Goal: Transaction & Acquisition: Purchase product/service

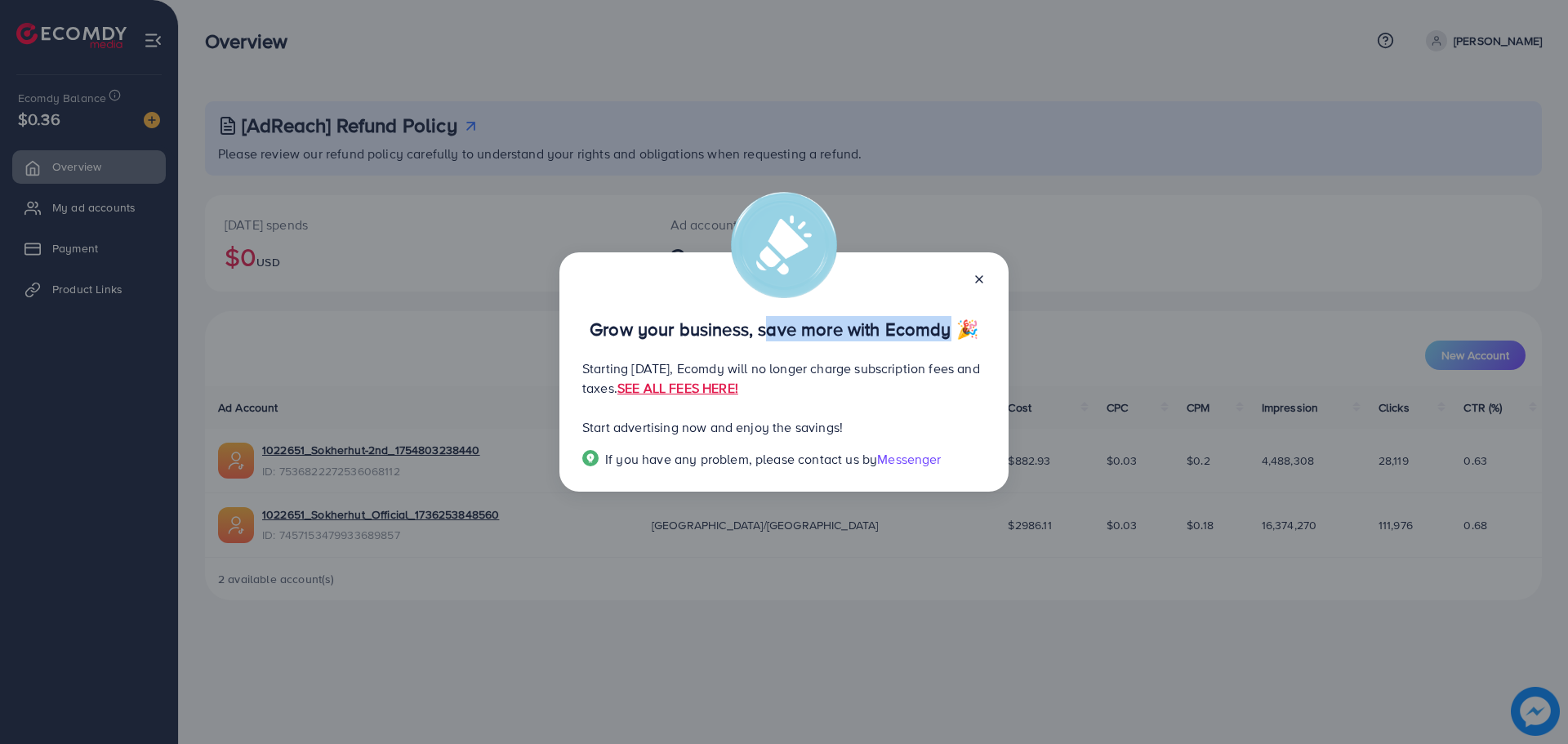
drag, startPoint x: 757, startPoint y: 326, endPoint x: 935, endPoint y: 332, distance: 178.1
click at [935, 332] on p "Grow your business, save more with Ecomdy 🎉" at bounding box center [784, 329] width 403 height 20
click at [713, 363] on p "Starting [DATE], Ecomdy will no longer charge subscription fees and taxes. SEE …" at bounding box center [784, 378] width 403 height 40
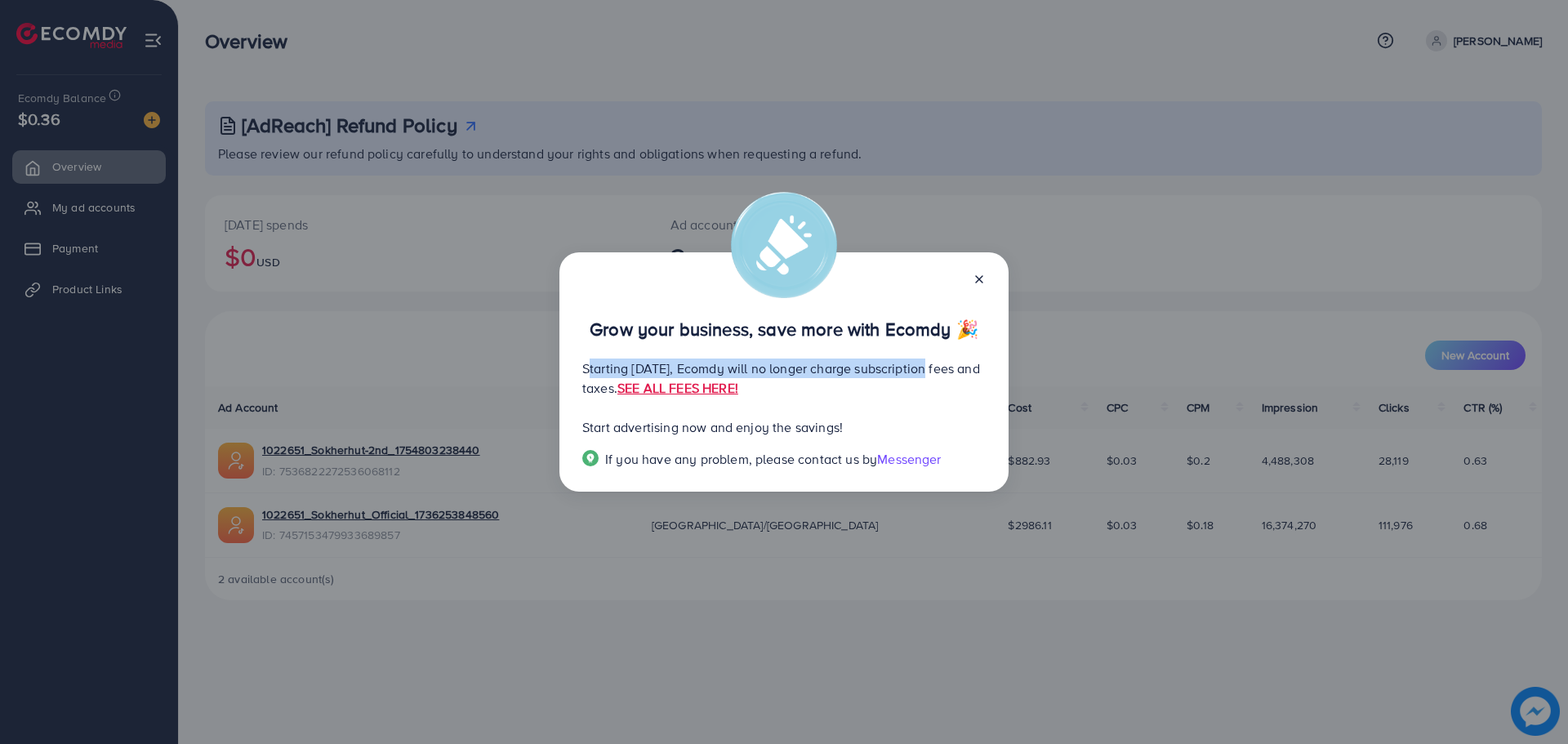
drag, startPoint x: 585, startPoint y: 369, endPoint x: 966, endPoint y: 371, distance: 381.0
click at [966, 371] on p "Starting [DATE], Ecomdy will no longer charge subscription fees and taxes. SEE …" at bounding box center [784, 378] width 403 height 40
click at [931, 390] on p "Starting September 29, 2025, Ecomdy will no longer charge subscription fees and…" at bounding box center [784, 378] width 403 height 40
click at [738, 385] on link "SEE ALL FEES HERE!" at bounding box center [678, 388] width 121 height 18
click at [980, 273] on icon at bounding box center [978, 279] width 13 height 13
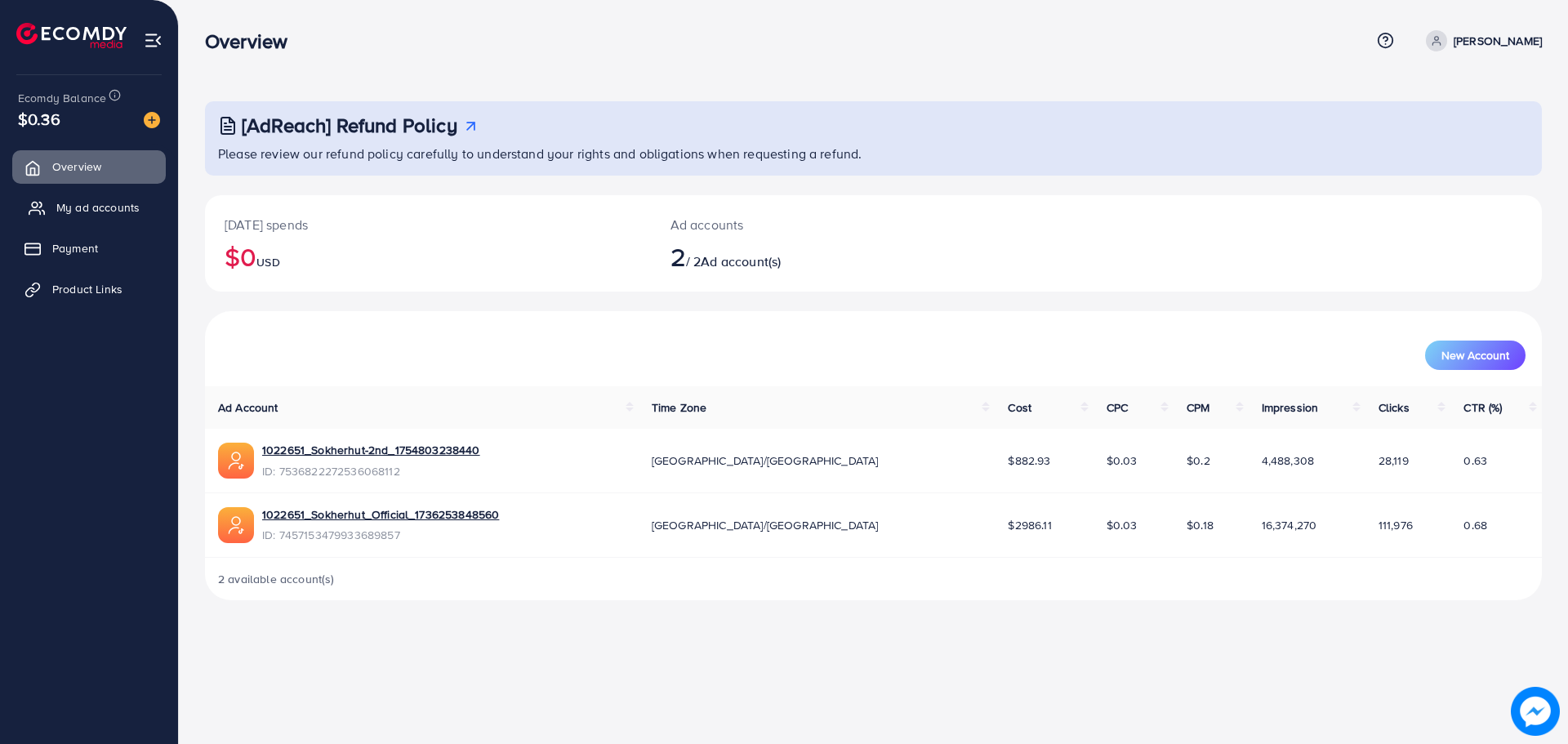
click at [74, 203] on span "My ad accounts" at bounding box center [97, 207] width 84 height 16
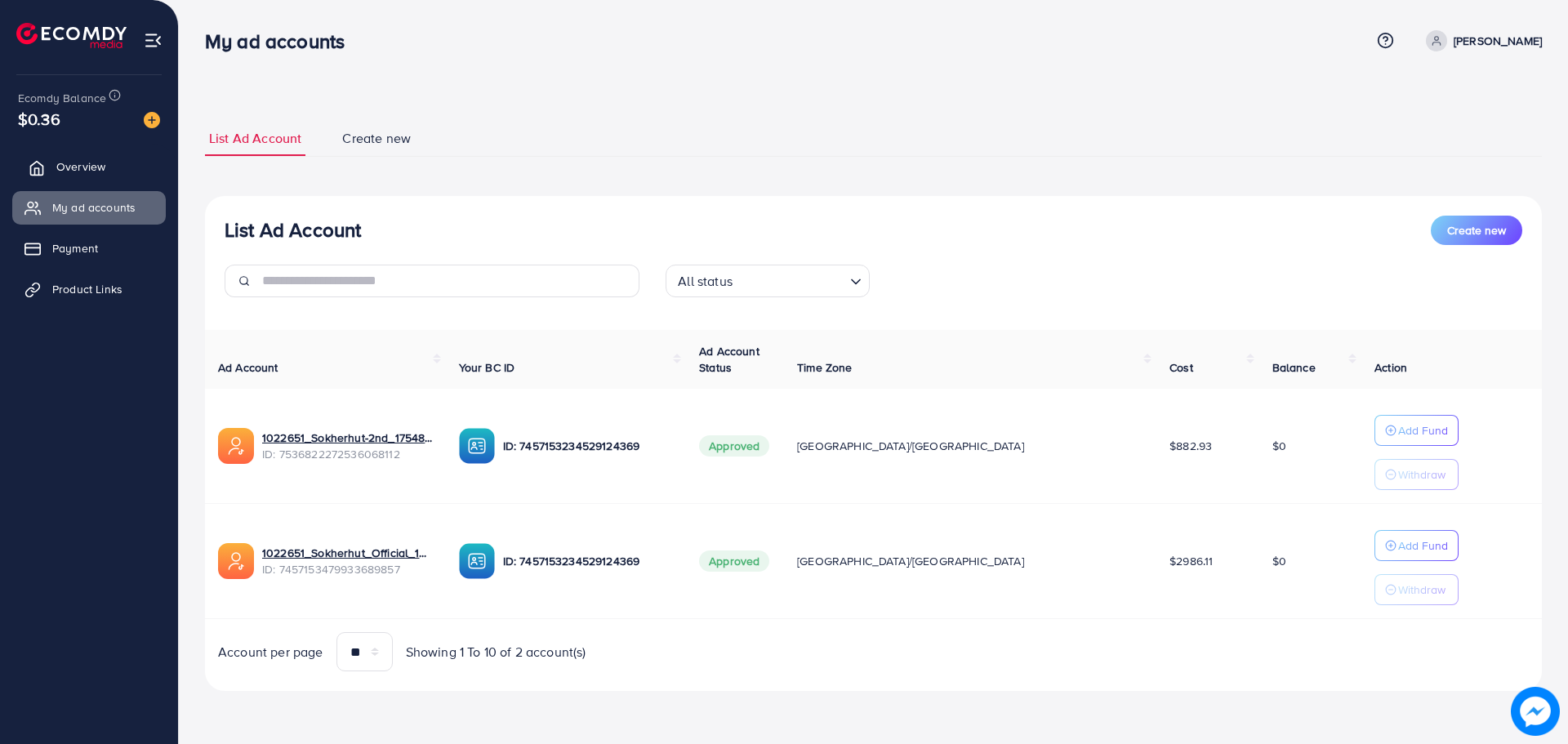
click at [111, 154] on link "Overview" at bounding box center [89, 166] width 153 height 33
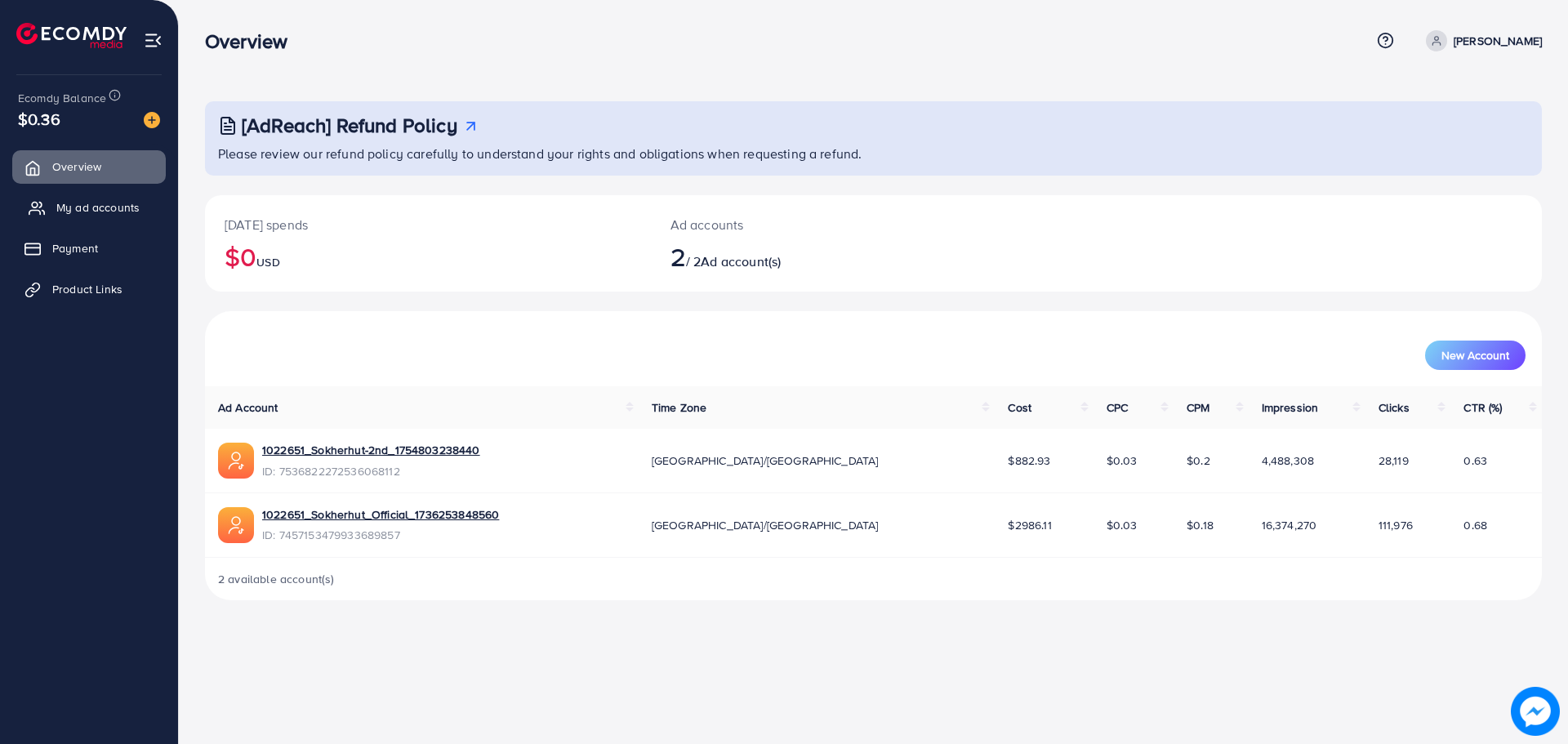
click at [93, 207] on span "My ad accounts" at bounding box center [97, 207] width 84 height 16
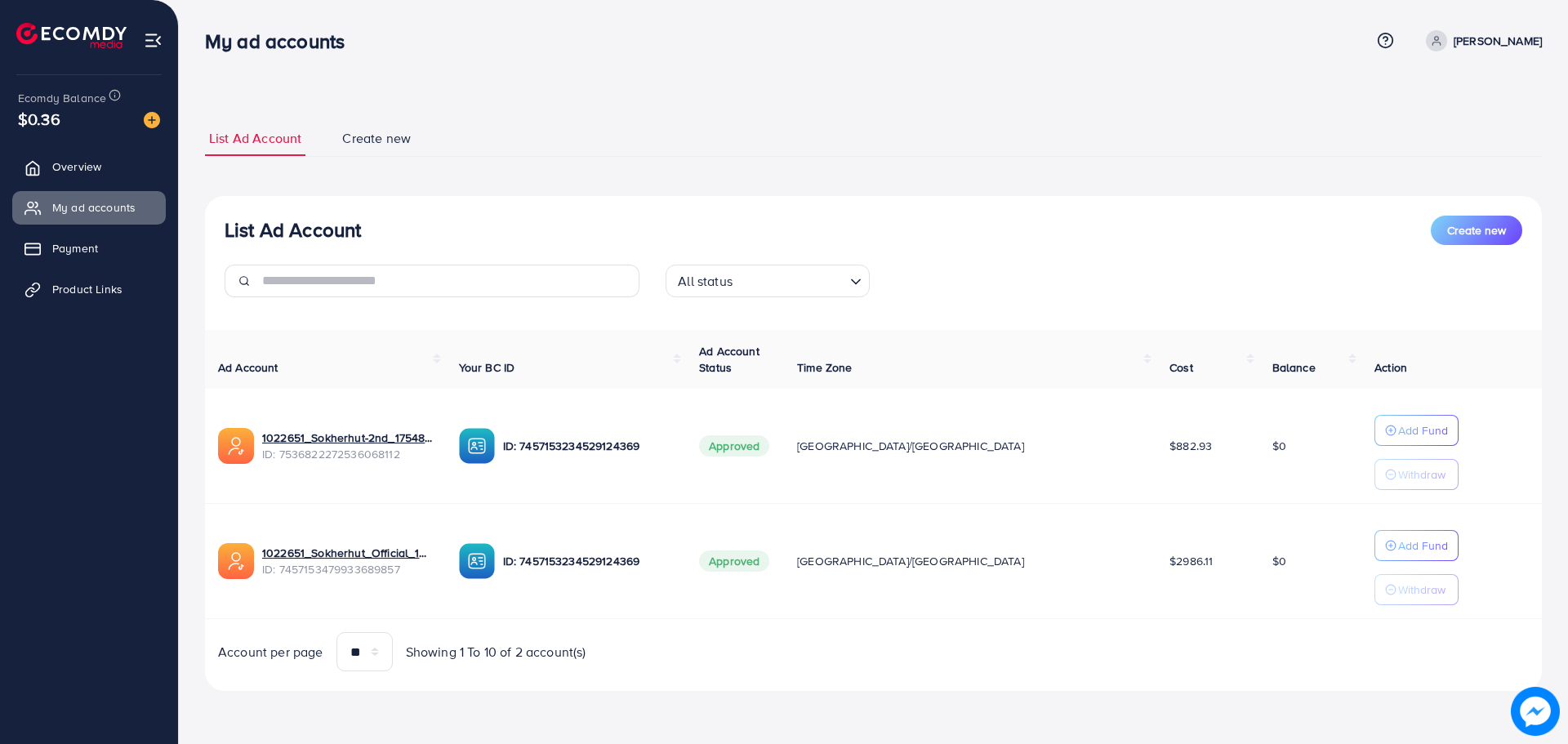
click at [147, 110] on div at bounding box center [146, 119] width 29 height 19
click at [152, 119] on img at bounding box center [152, 120] width 16 height 16
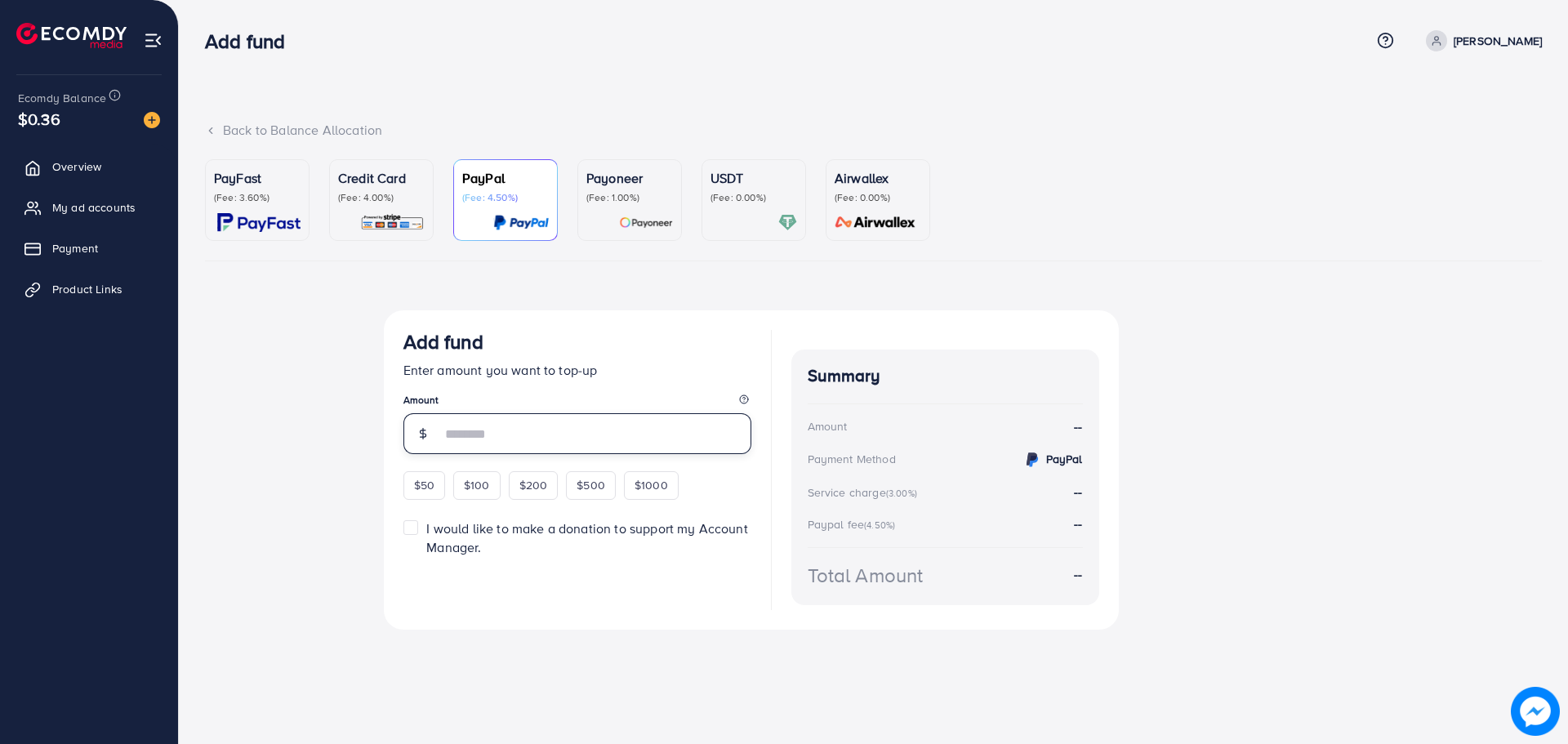
click at [605, 441] on input "number" at bounding box center [596, 433] width 310 height 40
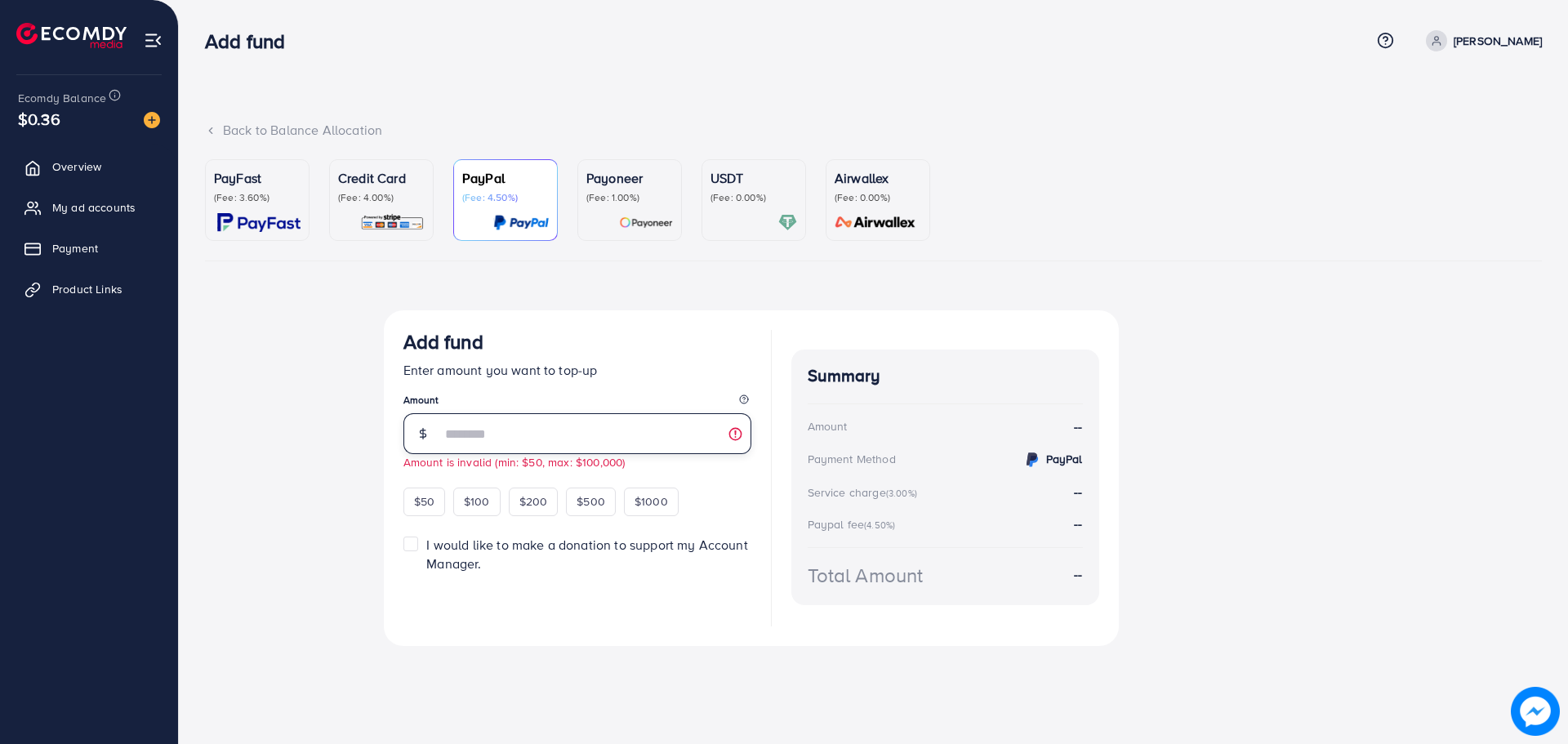
type input "*"
click at [721, 193] on p "(Fee: 0.00%)" at bounding box center [753, 197] width 87 height 13
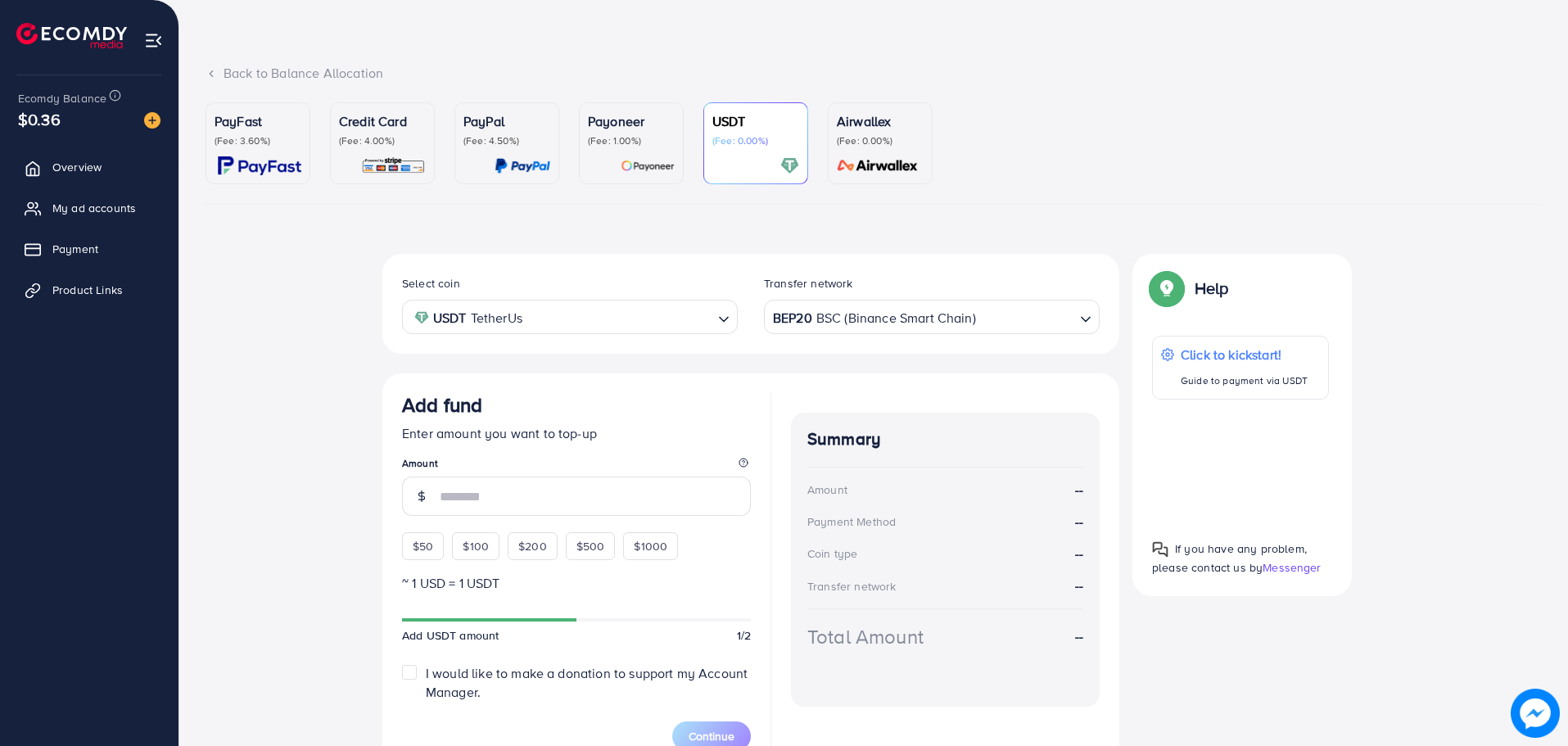
scroll to position [82, 0]
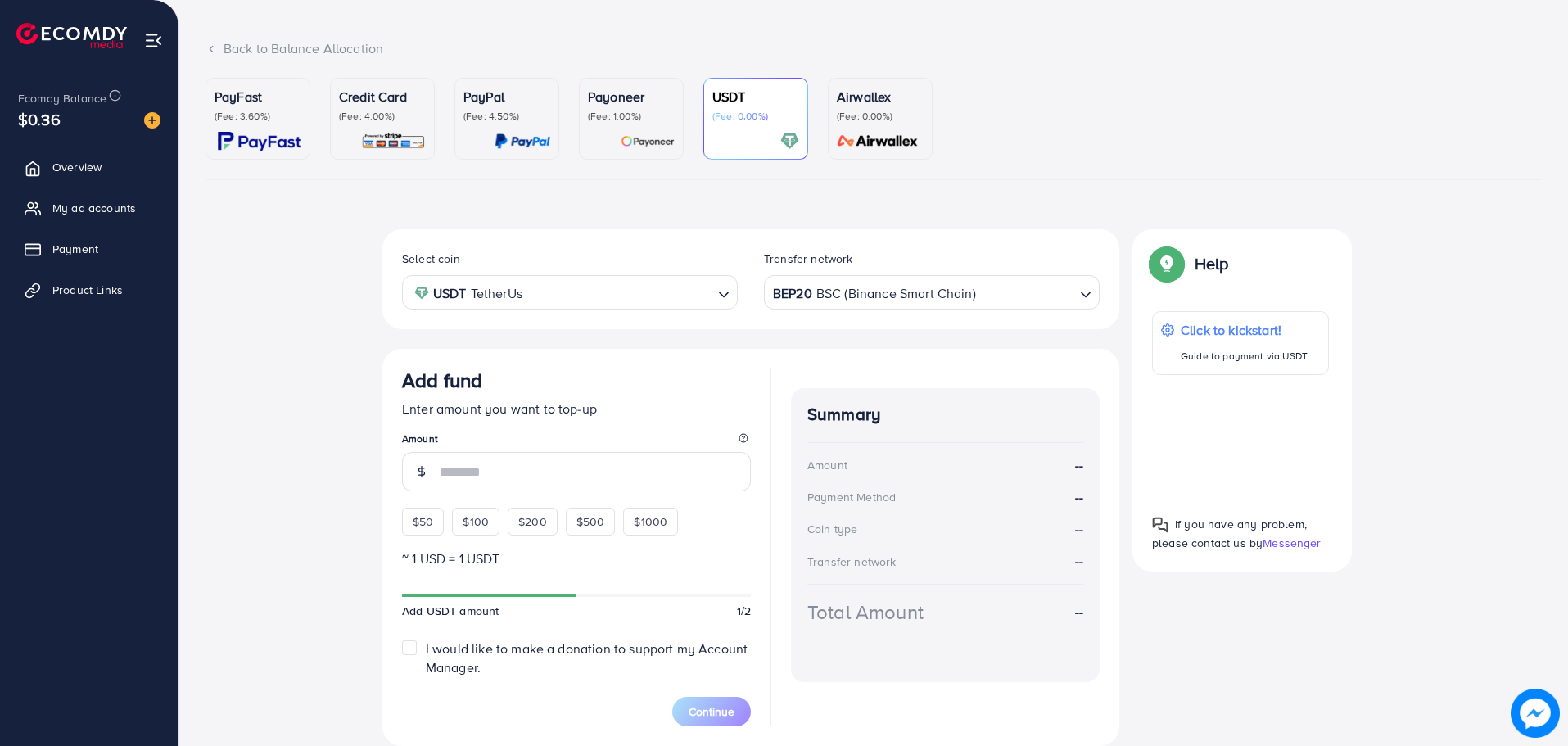
click at [885, 293] on div "BEP20 BSC (Binance Smart Chain)" at bounding box center [922, 291] width 306 height 28
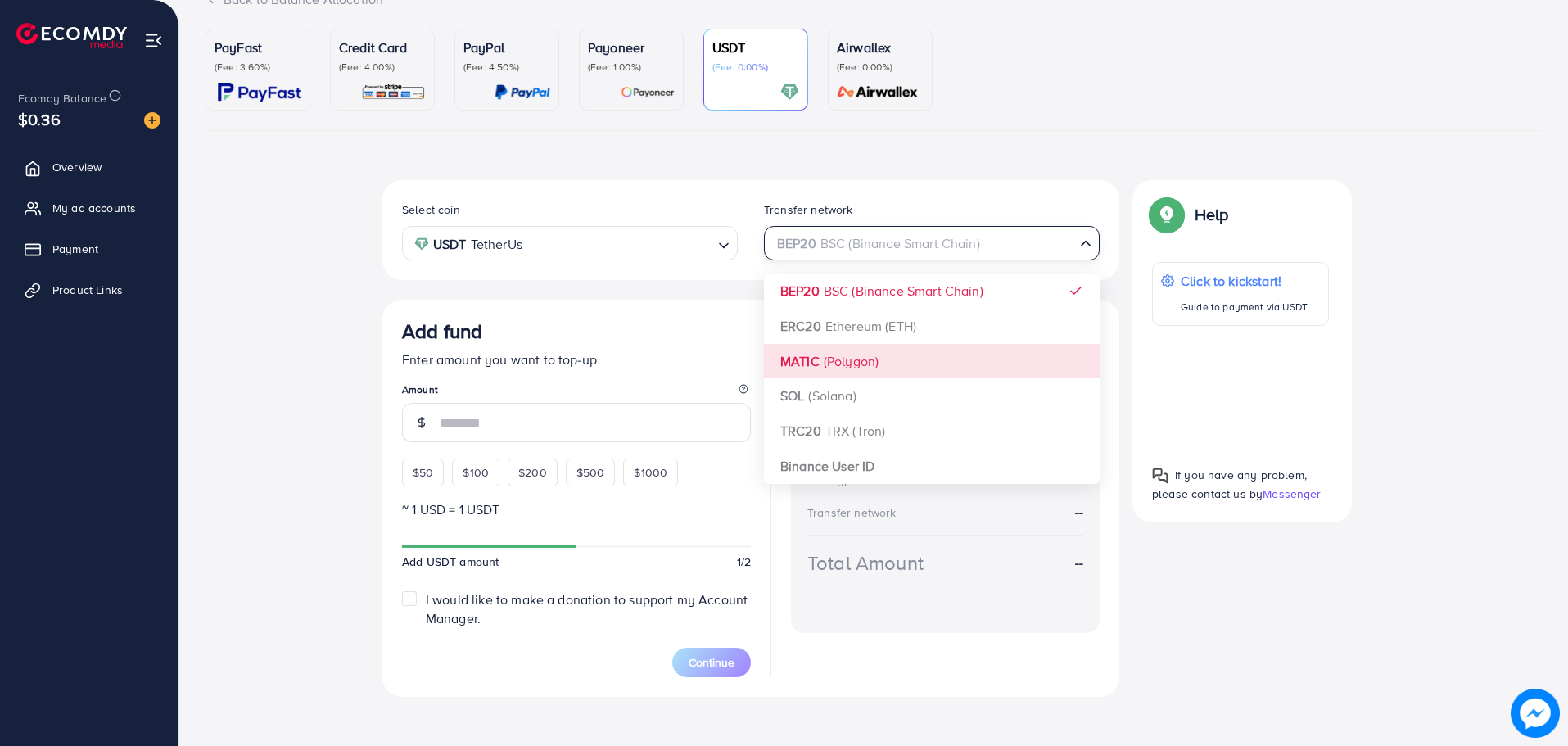
scroll to position [141, 0]
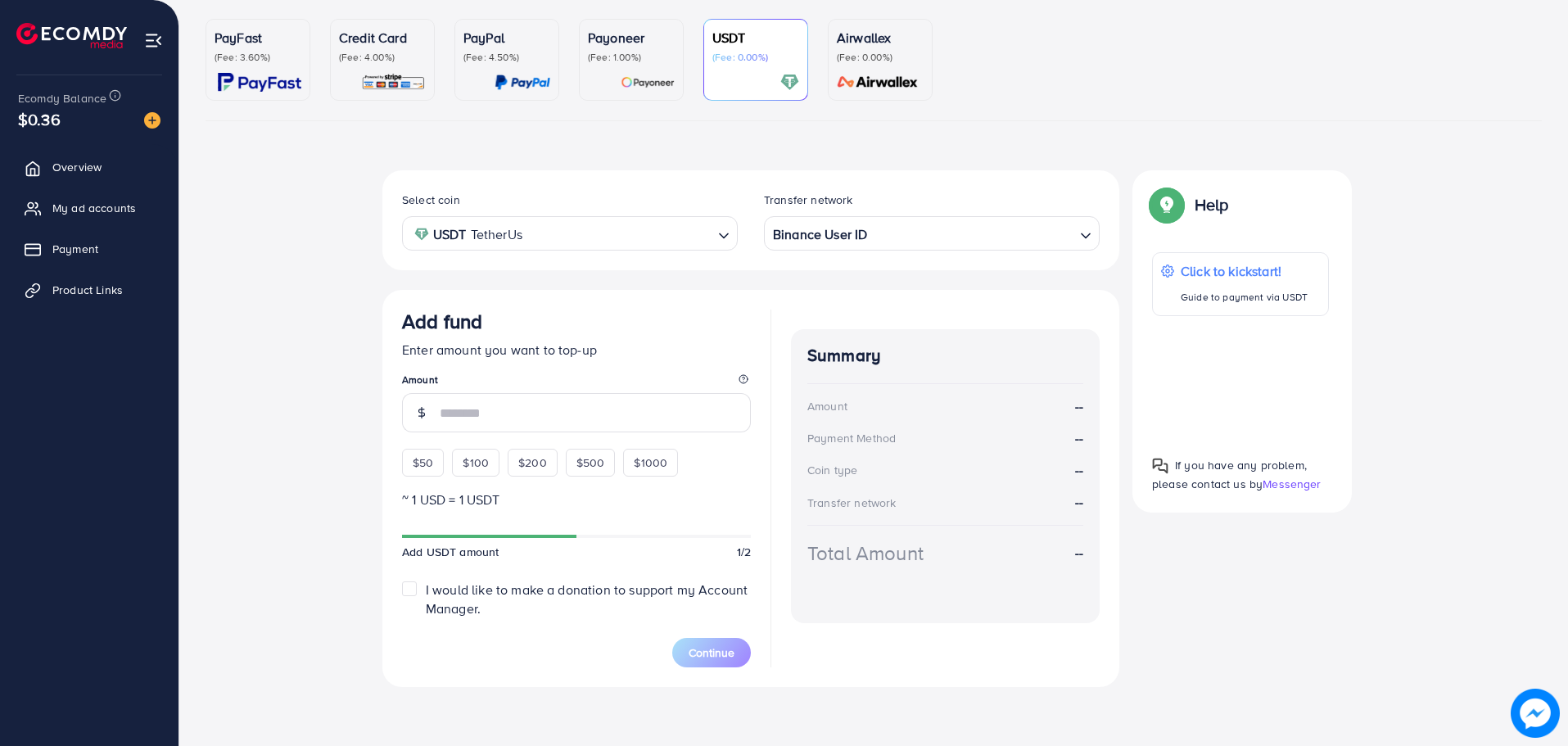
click at [856, 446] on div "Select coin USDT TetherUs Loading... Transfer network Binance User ID Loading..…" at bounding box center [750, 428] width 737 height 516
click at [499, 415] on input "number" at bounding box center [595, 413] width 311 height 40
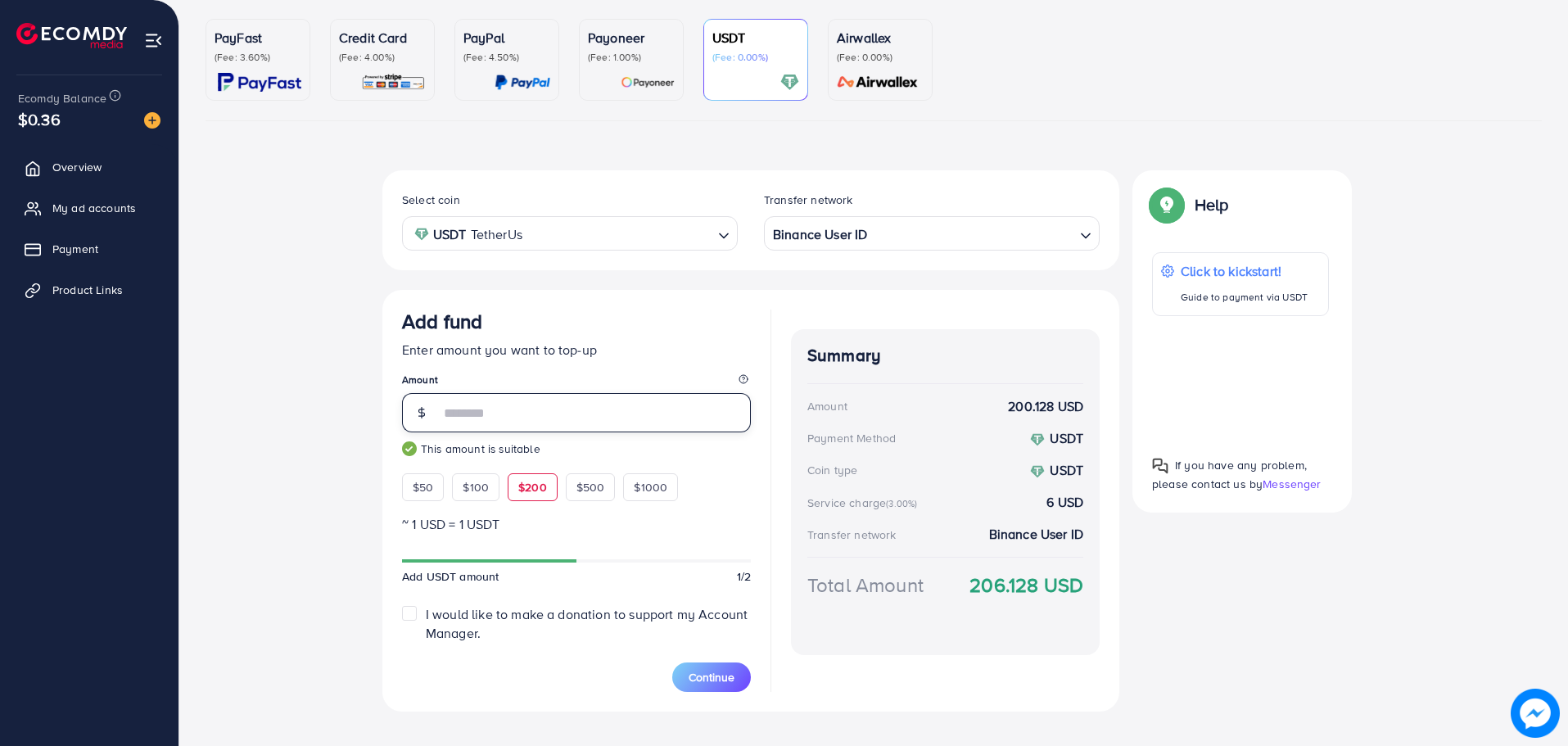
click at [573, 408] on input "***" at bounding box center [595, 413] width 311 height 40
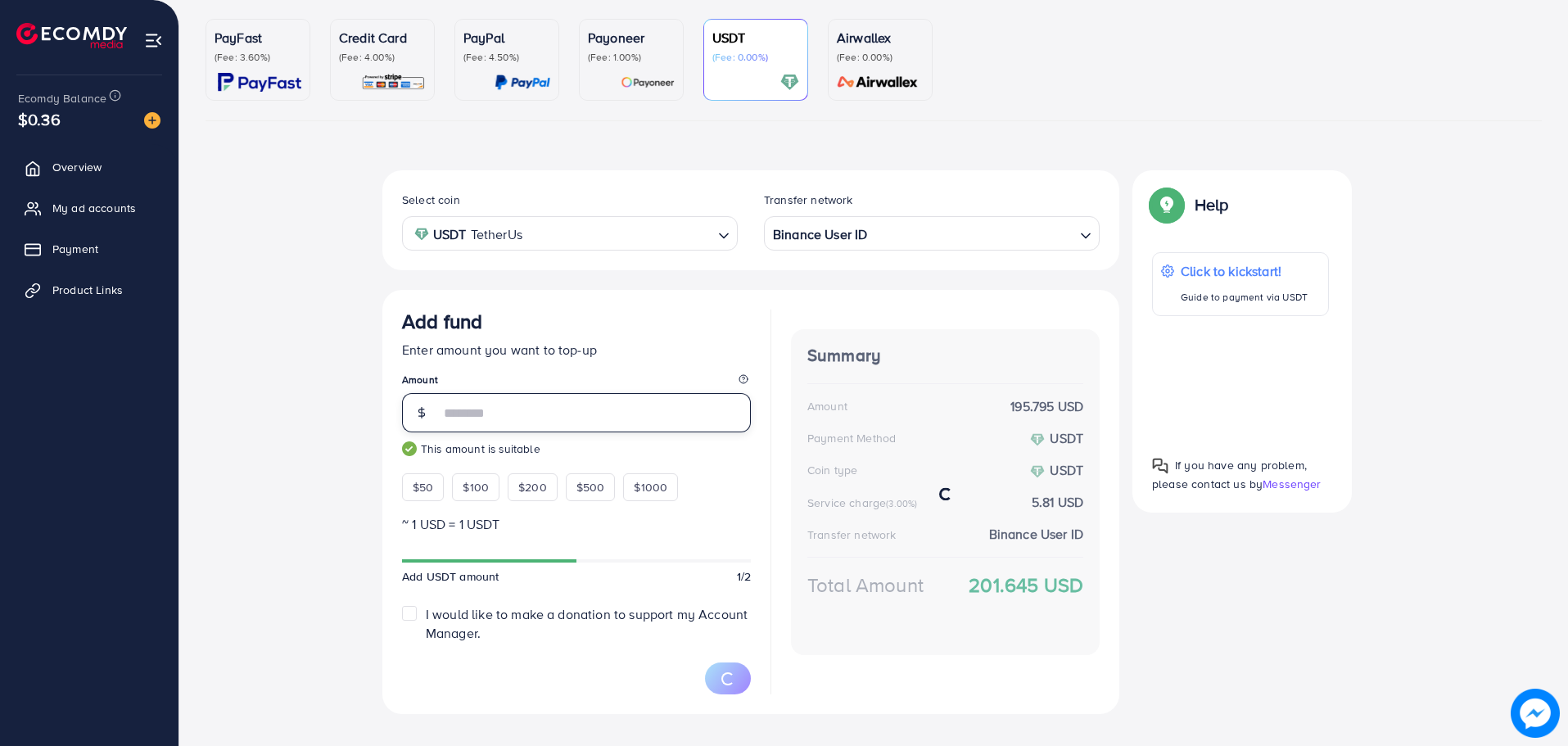
type input "***"
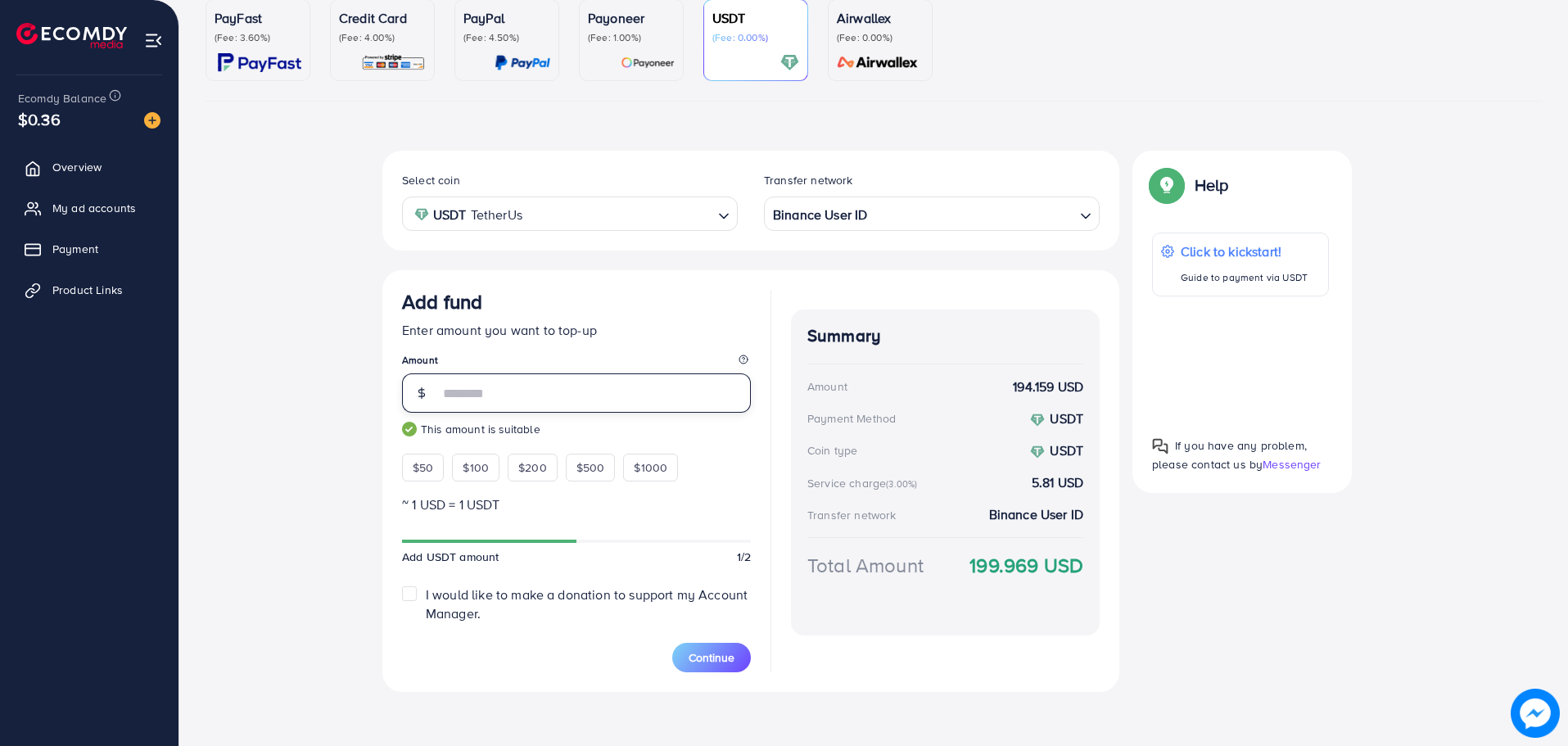
scroll to position [166, 0]
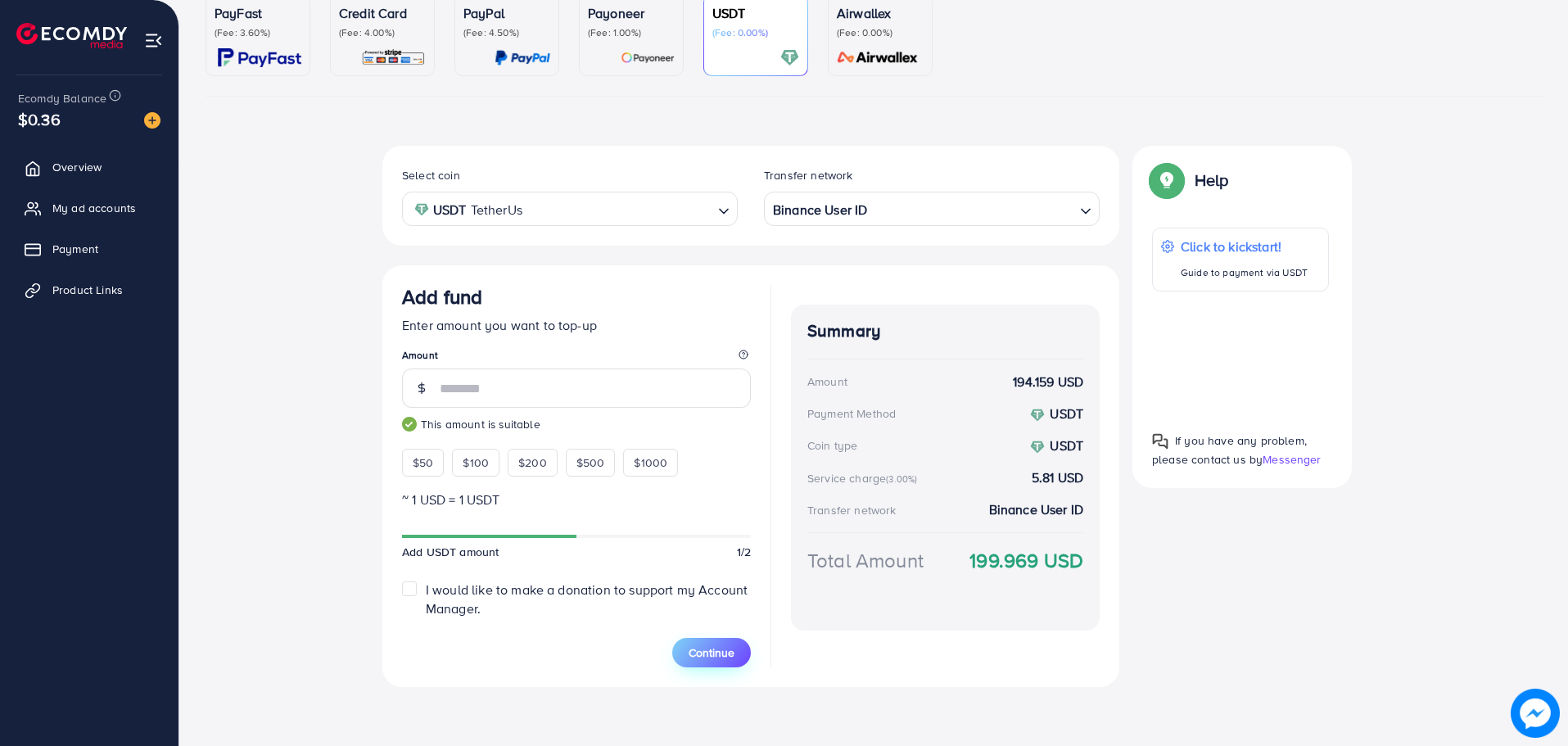
click at [729, 646] on span "Continue" at bounding box center [711, 652] width 46 height 16
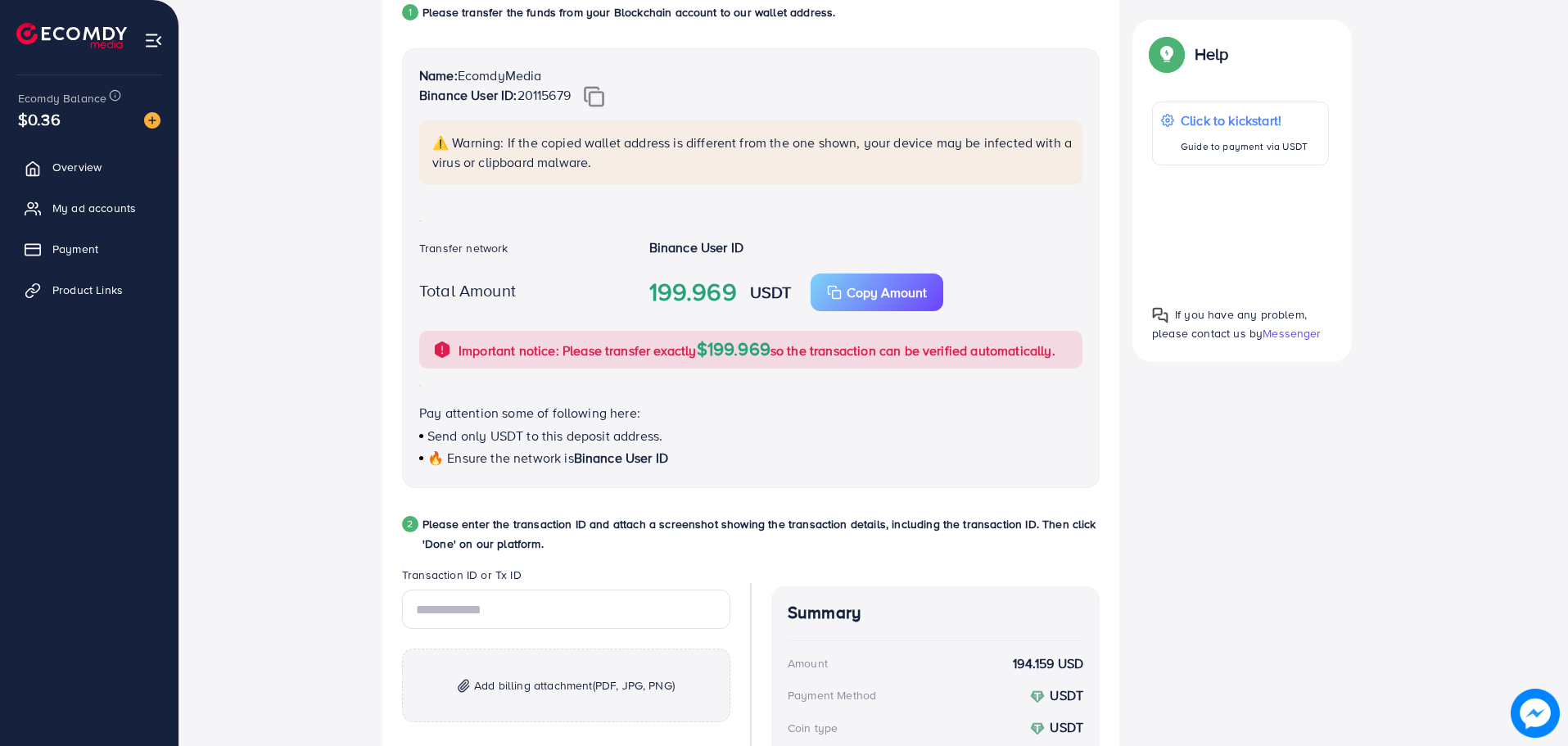
scroll to position [607, 0]
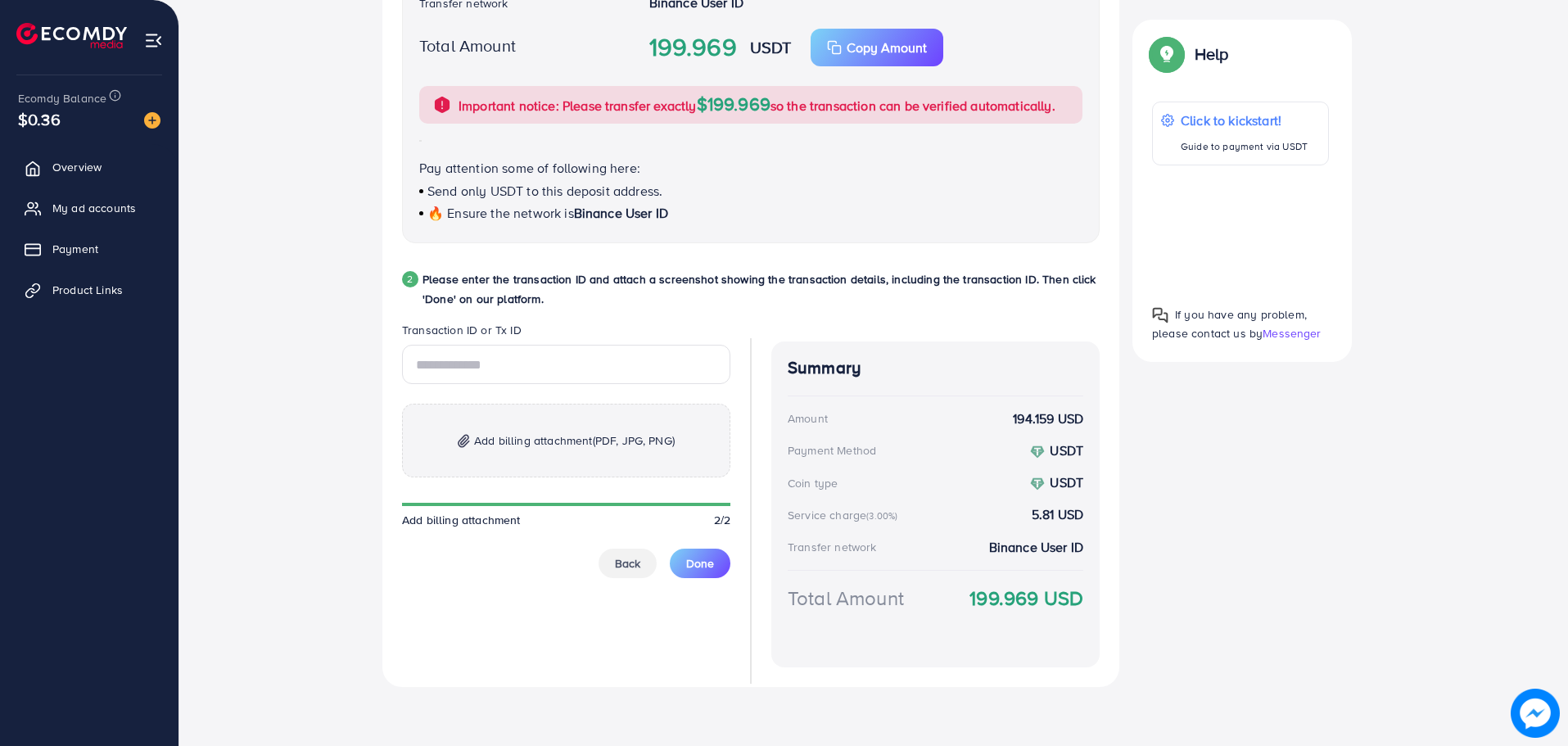
click at [614, 436] on span "(PDF, JPG, PNG)" at bounding box center [634, 440] width 82 height 16
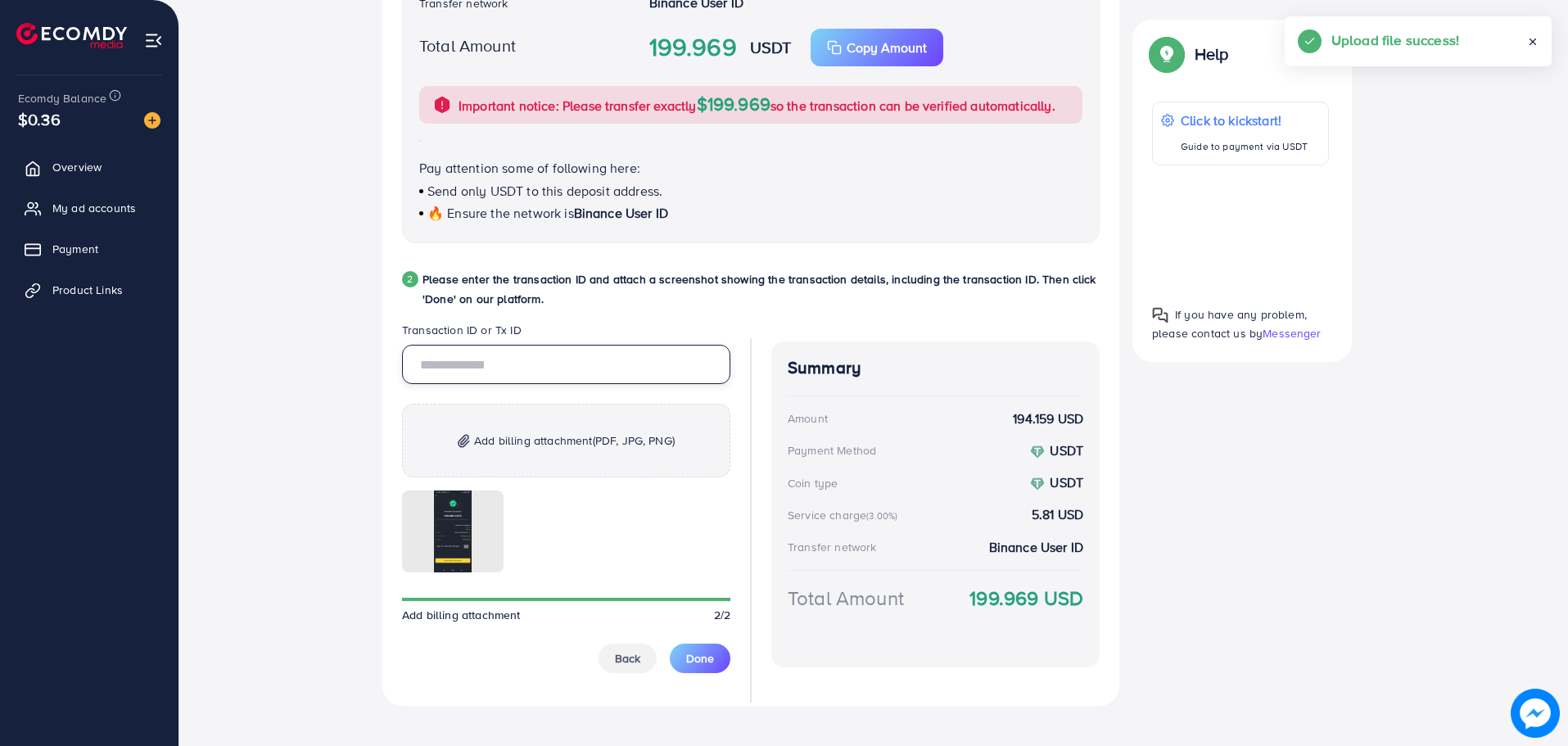
click at [519, 364] on input "text" at bounding box center [566, 364] width 328 height 40
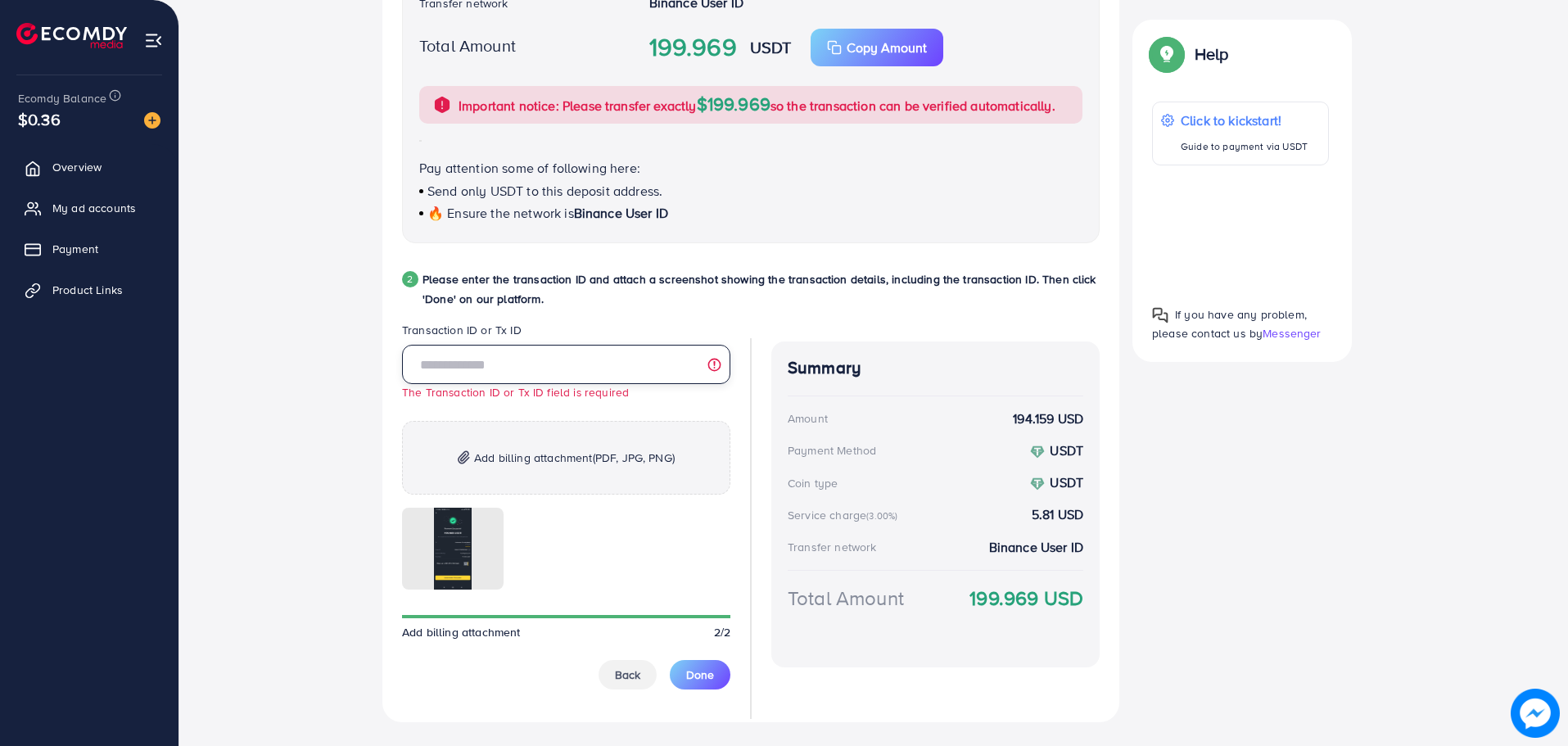
click at [590, 372] on input "text" at bounding box center [566, 364] width 328 height 40
paste input "**********"
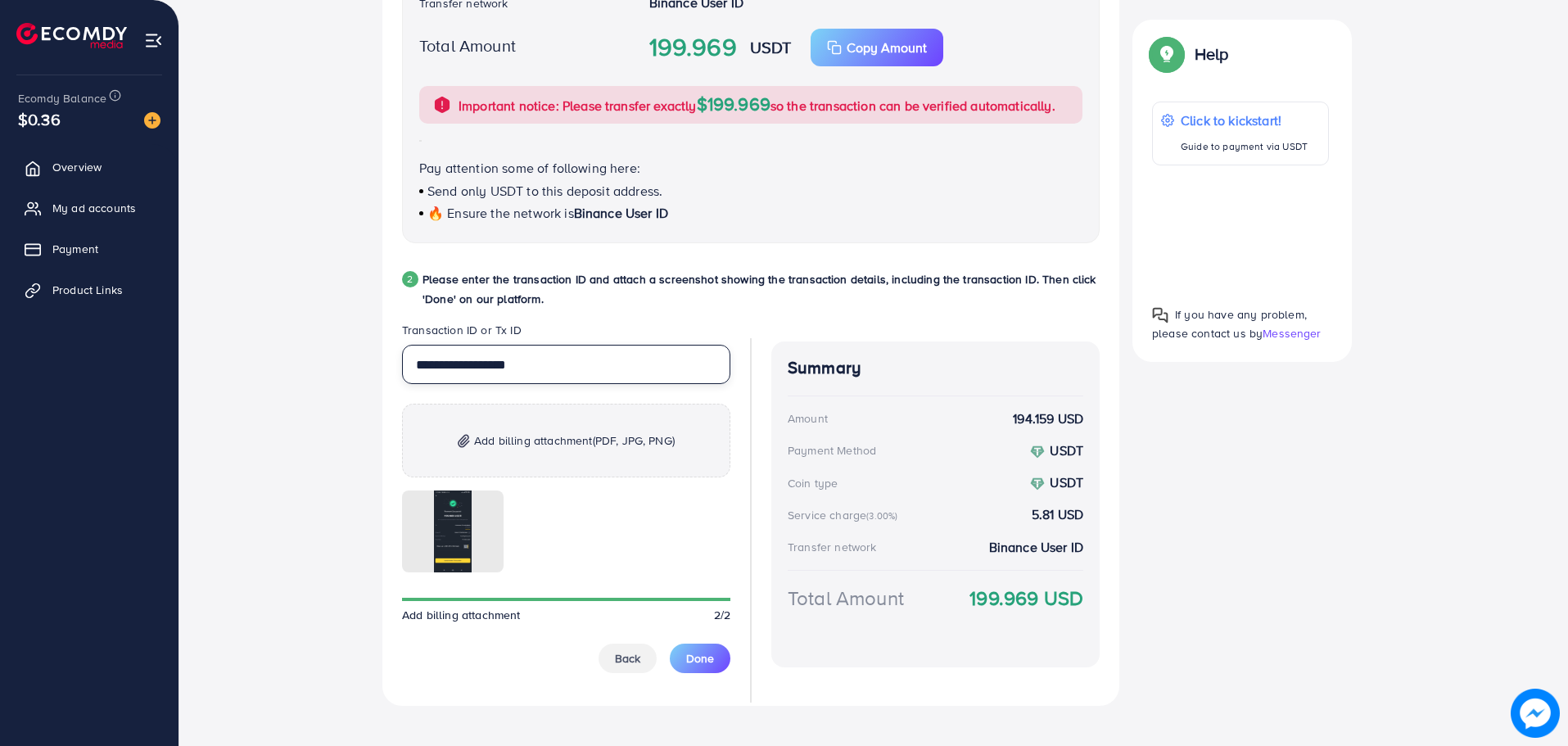
type input "**********"
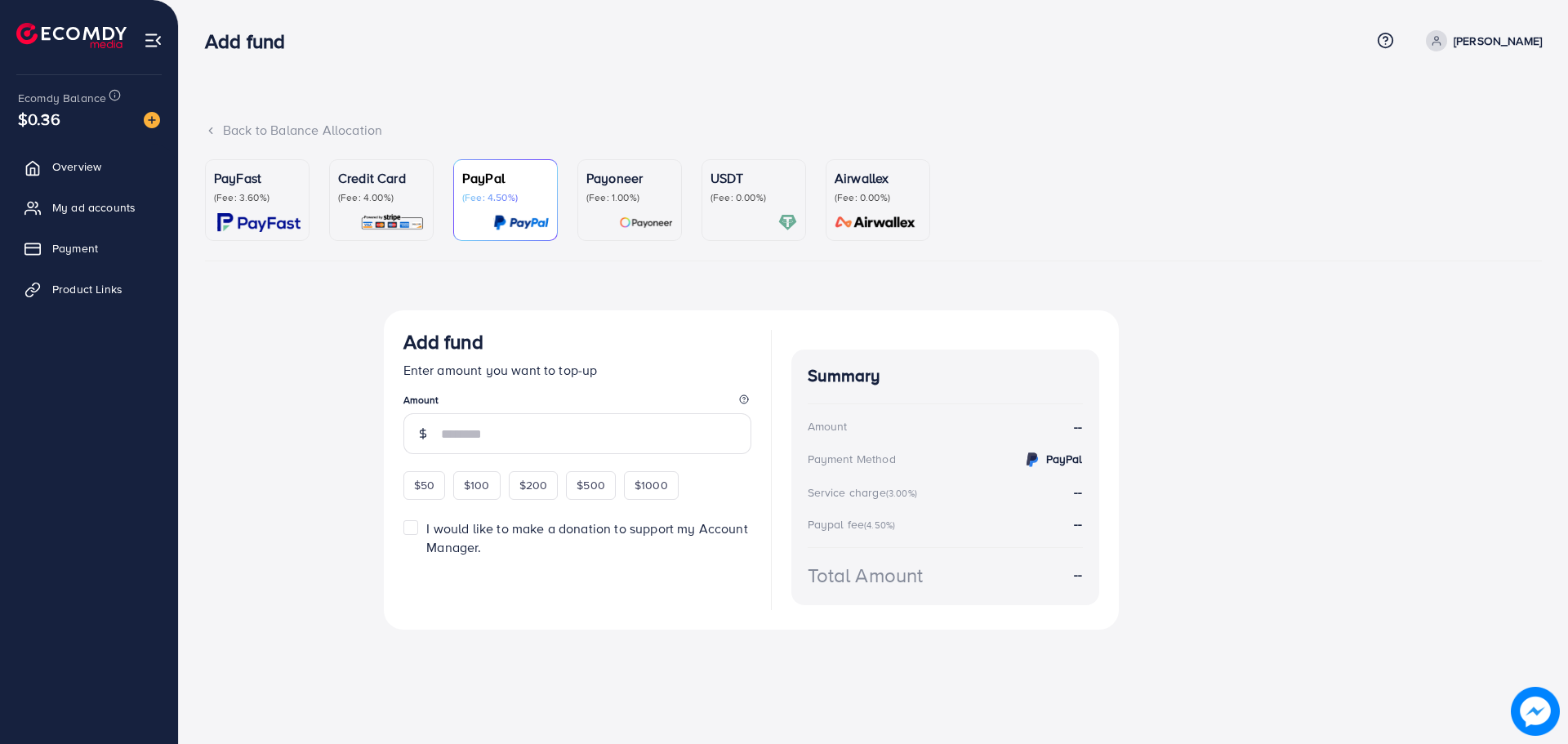
click at [1442, 43] on icon at bounding box center [1435, 40] width 11 height 11
click at [1443, 90] on span "Profile" at bounding box center [1441, 96] width 38 height 20
select select "**********"
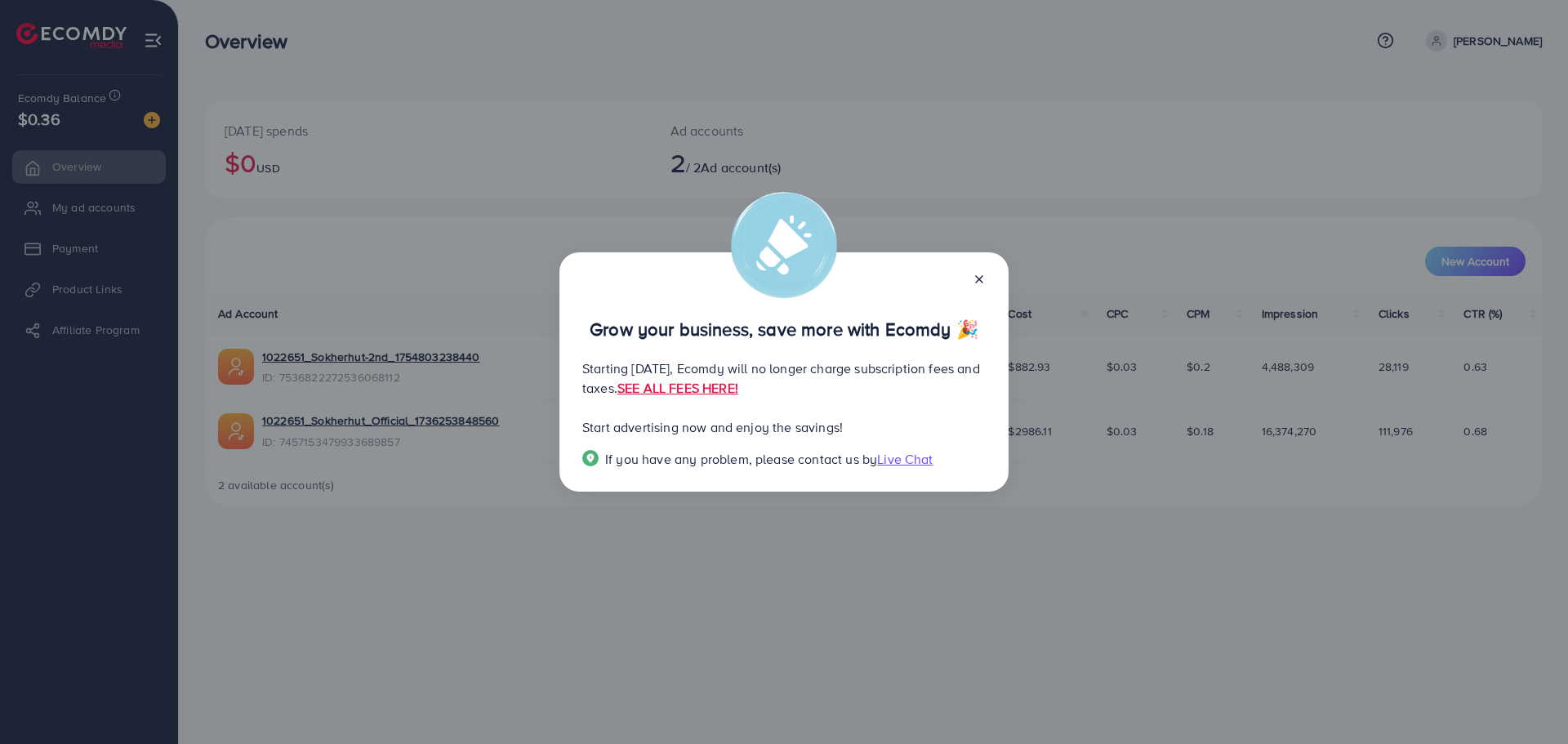
click at [890, 623] on div "Grow your business, save more with Ecomdy 🎉 Starting [DATE], Ecomdy will no lon…" at bounding box center [784, 372] width 1568 height 744
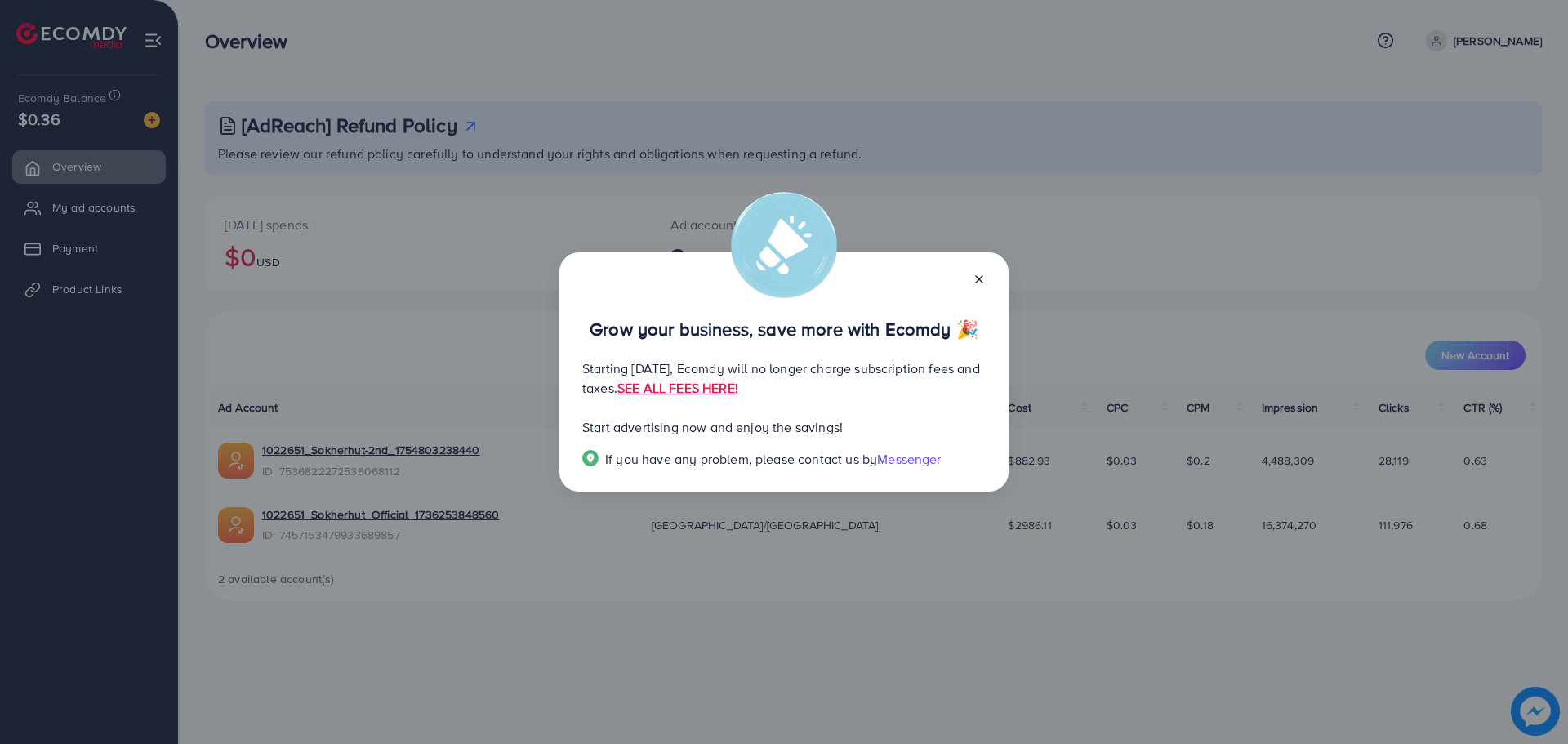
click at [982, 281] on line at bounding box center [979, 280] width 7 height 7
